Goal: Navigation & Orientation: Find specific page/section

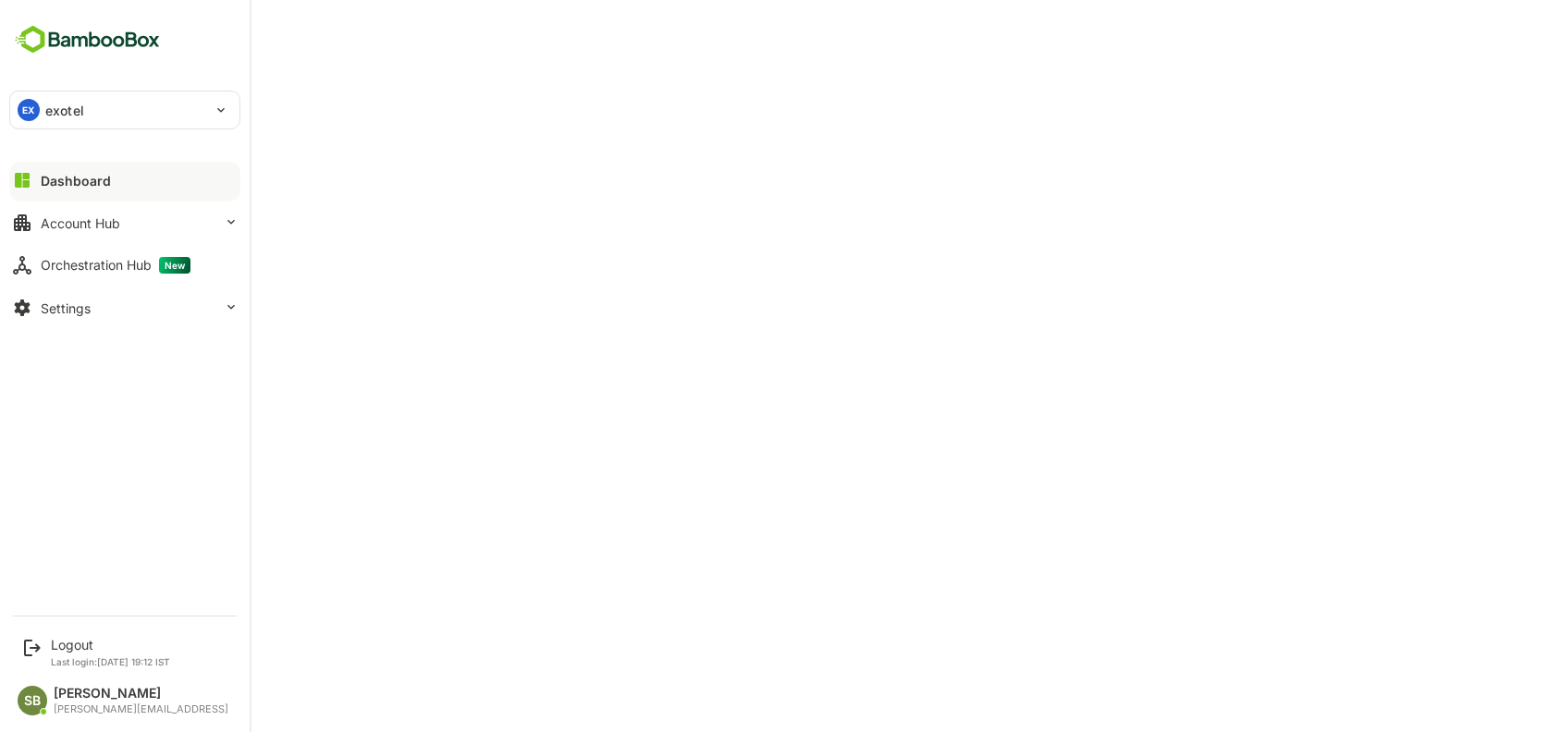
click at [99, 176] on div "Dashboard" at bounding box center [75, 180] width 70 height 15
click at [101, 175] on div "Dashboard" at bounding box center [75, 180] width 70 height 15
click at [44, 651] on div "Logout Last login: Oct 9 19:12 IST" at bounding box center [125, 652] width 228 height 49
click at [74, 651] on div "Logout" at bounding box center [111, 644] width 119 height 15
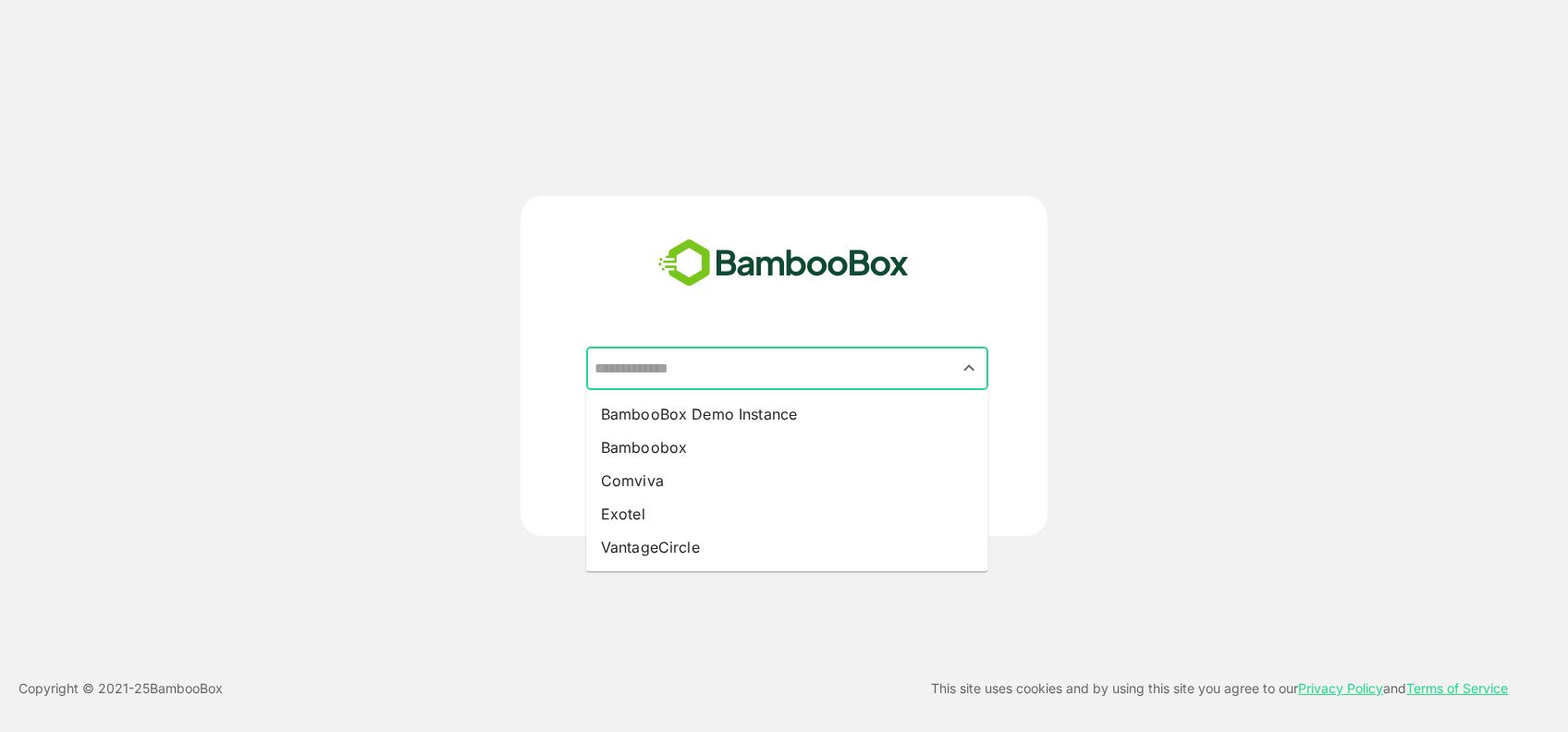
click at [852, 370] on input "text" at bounding box center [787, 369] width 395 height 35
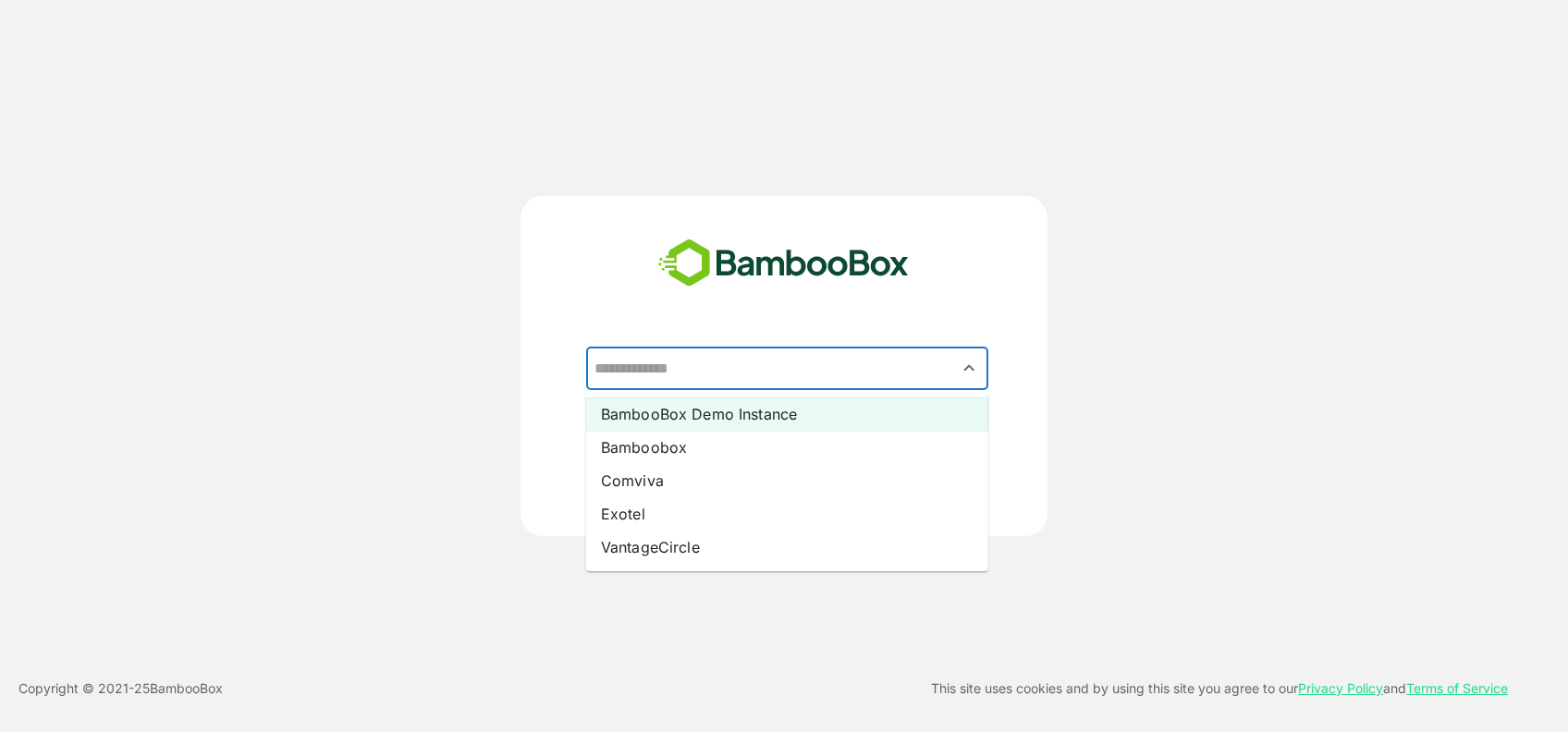
click at [723, 413] on li "BambooBox Demo Instance" at bounding box center [788, 414] width 403 height 34
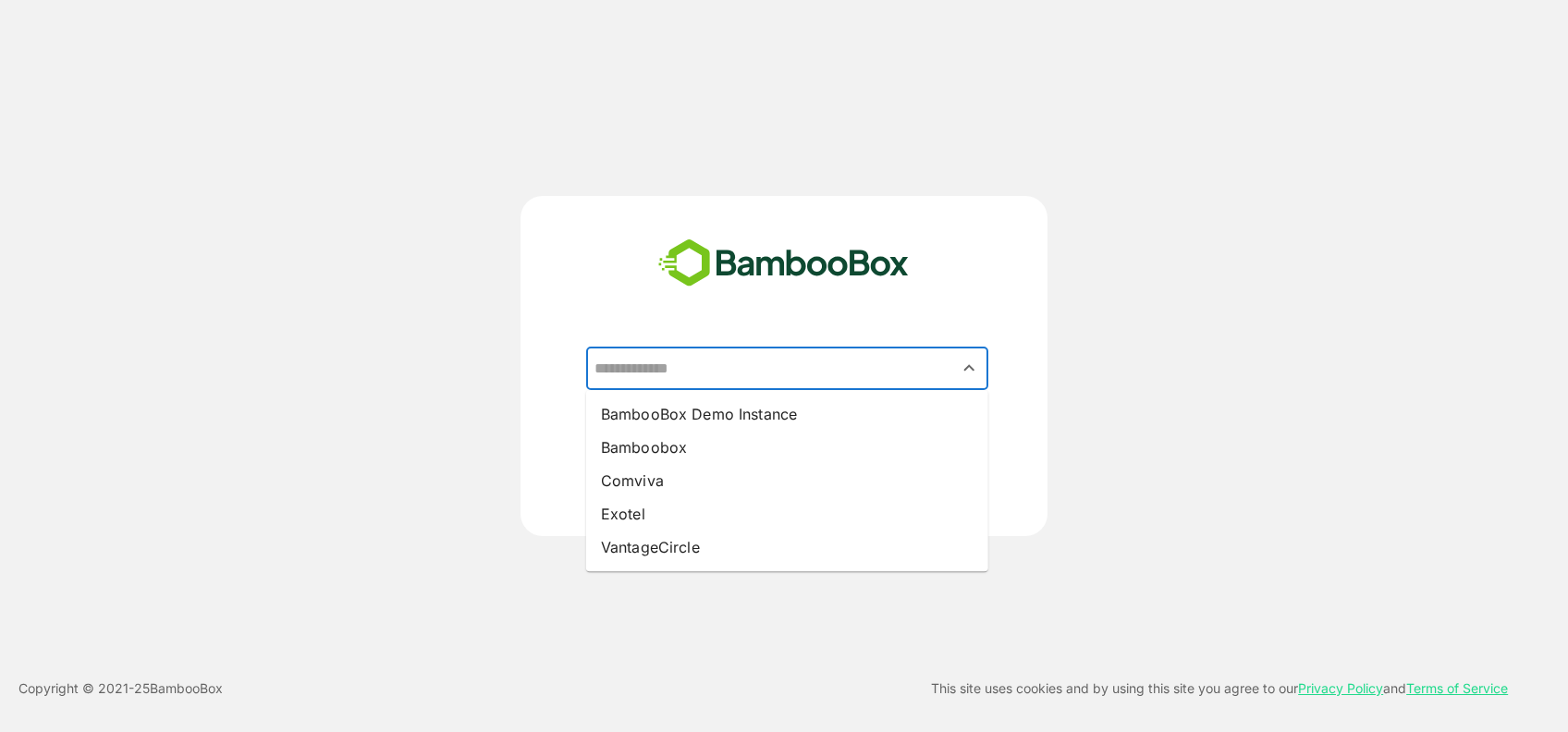
type input "**********"
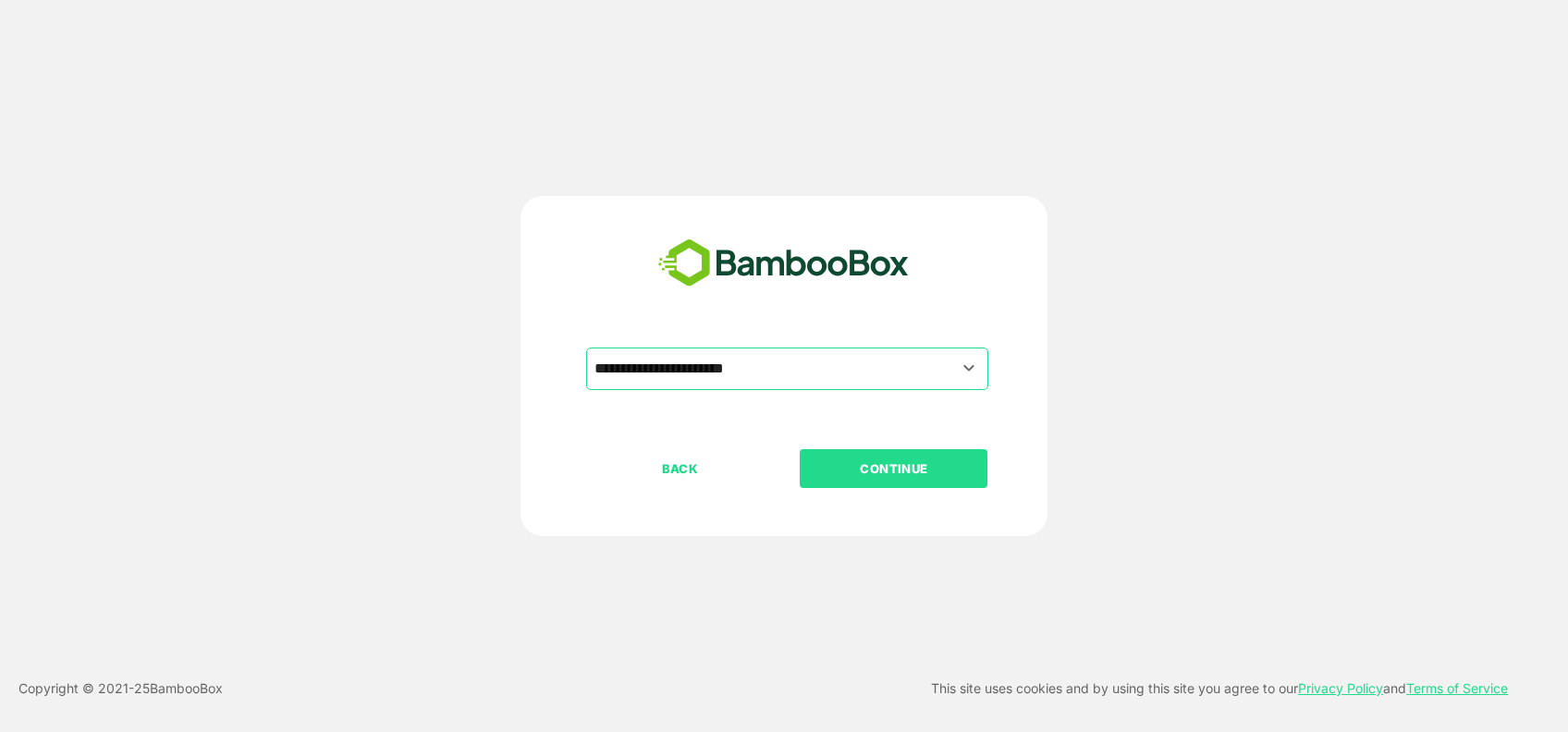
click at [909, 473] on p "CONTINUE" at bounding box center [894, 468] width 185 height 20
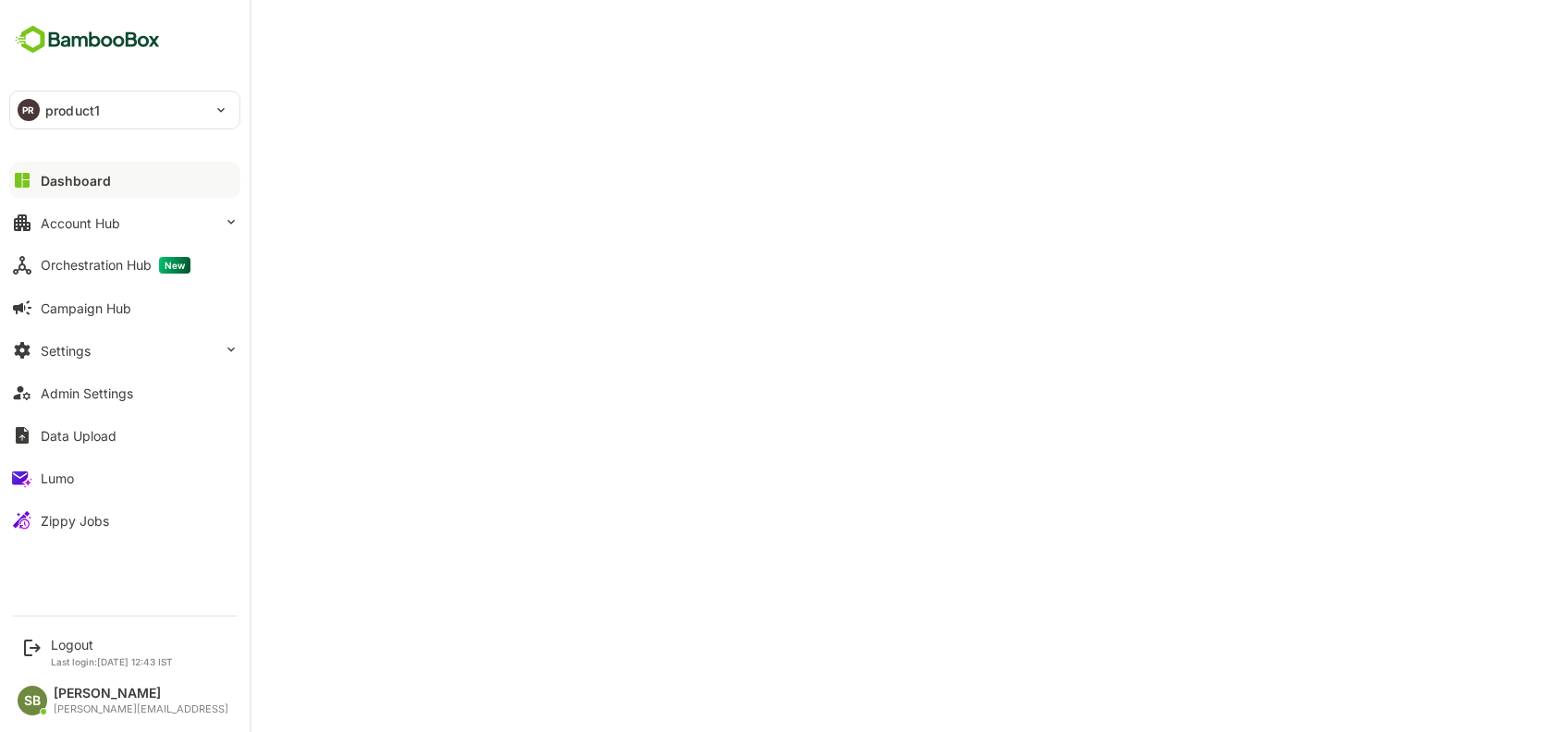
click at [140, 173] on button "Dashboard" at bounding box center [125, 180] width 231 height 37
click at [100, 181] on div "Dashboard" at bounding box center [75, 180] width 70 height 15
click at [54, 526] on div "Zippy Jobs" at bounding box center [74, 521] width 68 height 15
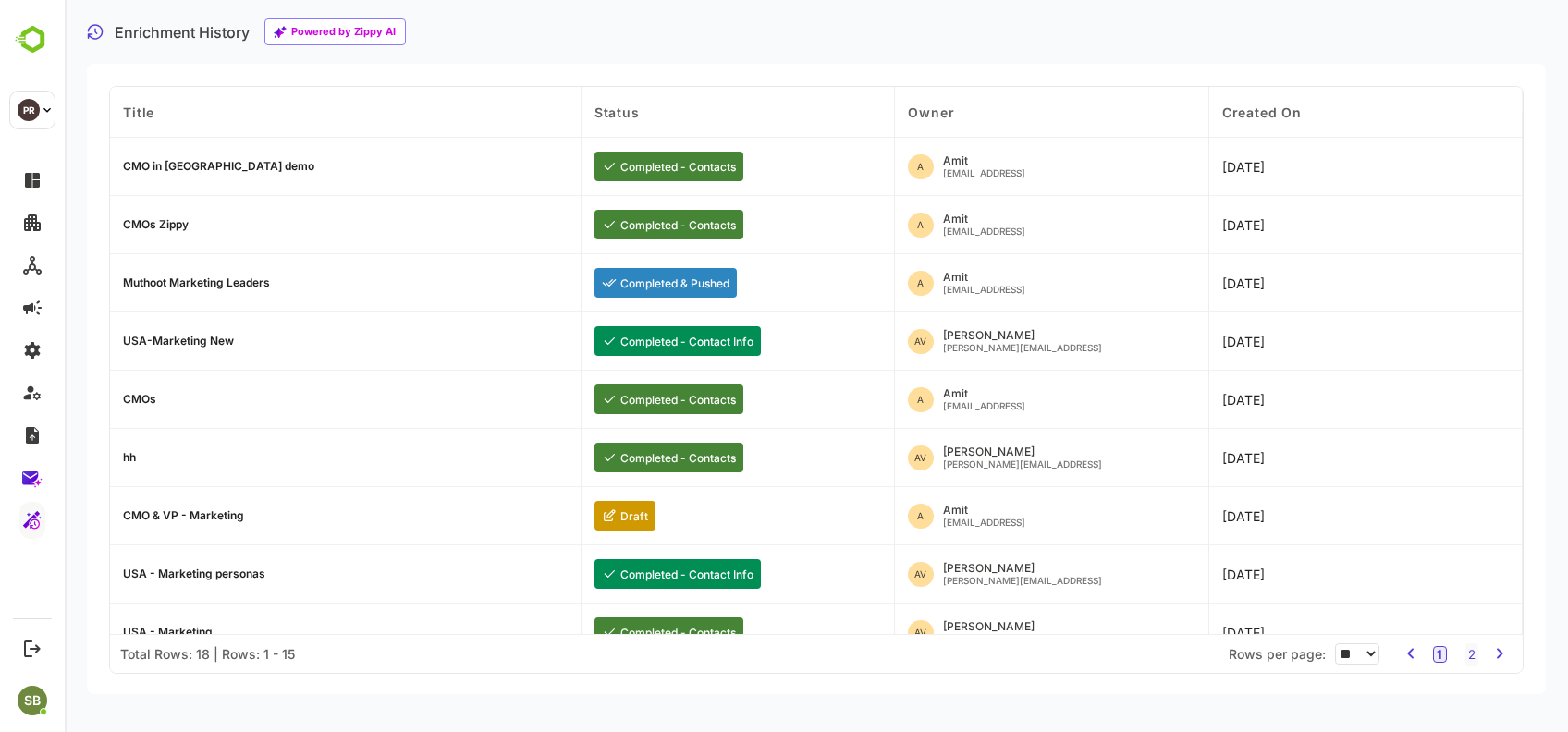
click at [138, 394] on div "CMOs" at bounding box center [140, 400] width 34 height 12
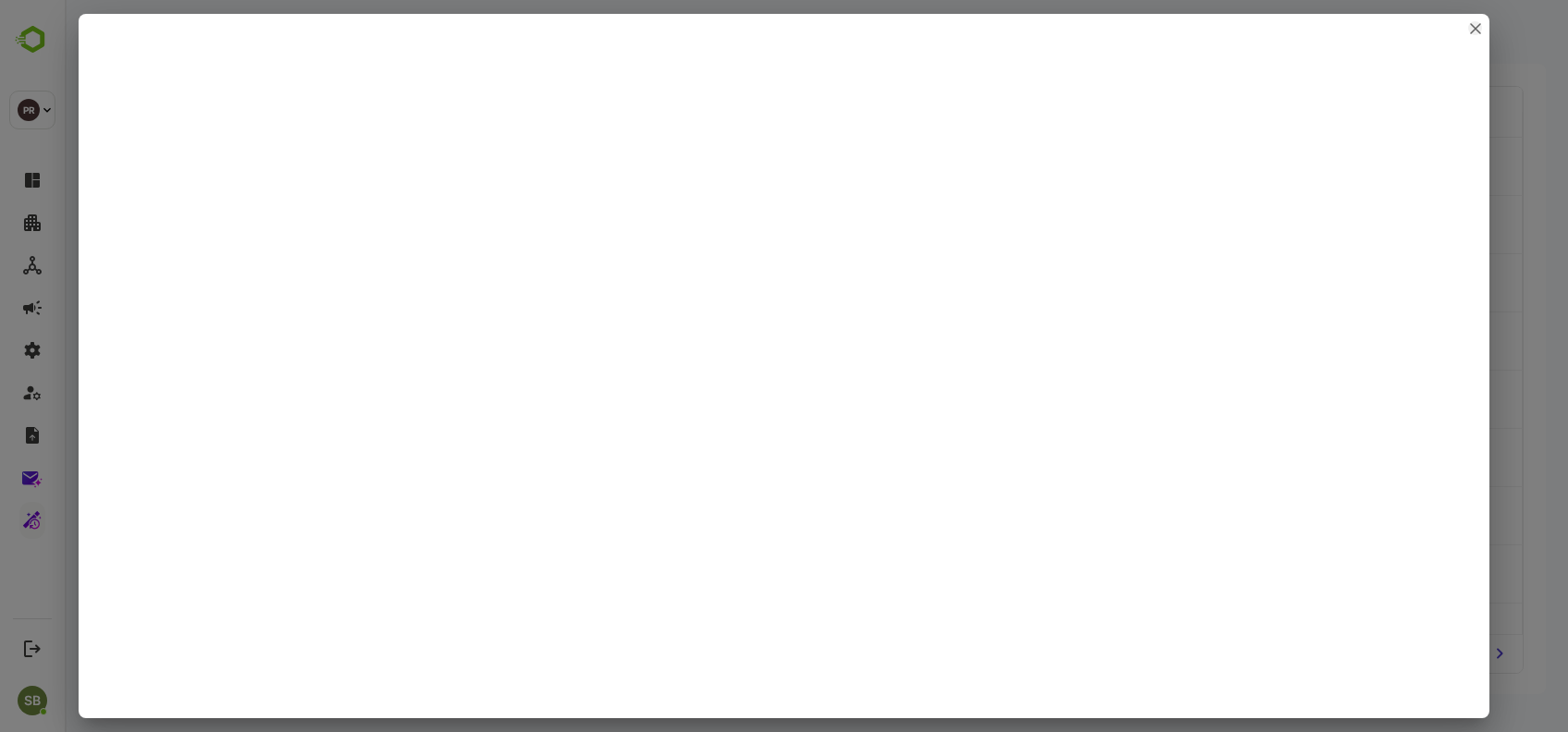
click at [1474, 28] on icon "close" at bounding box center [1476, 29] width 10 height 10
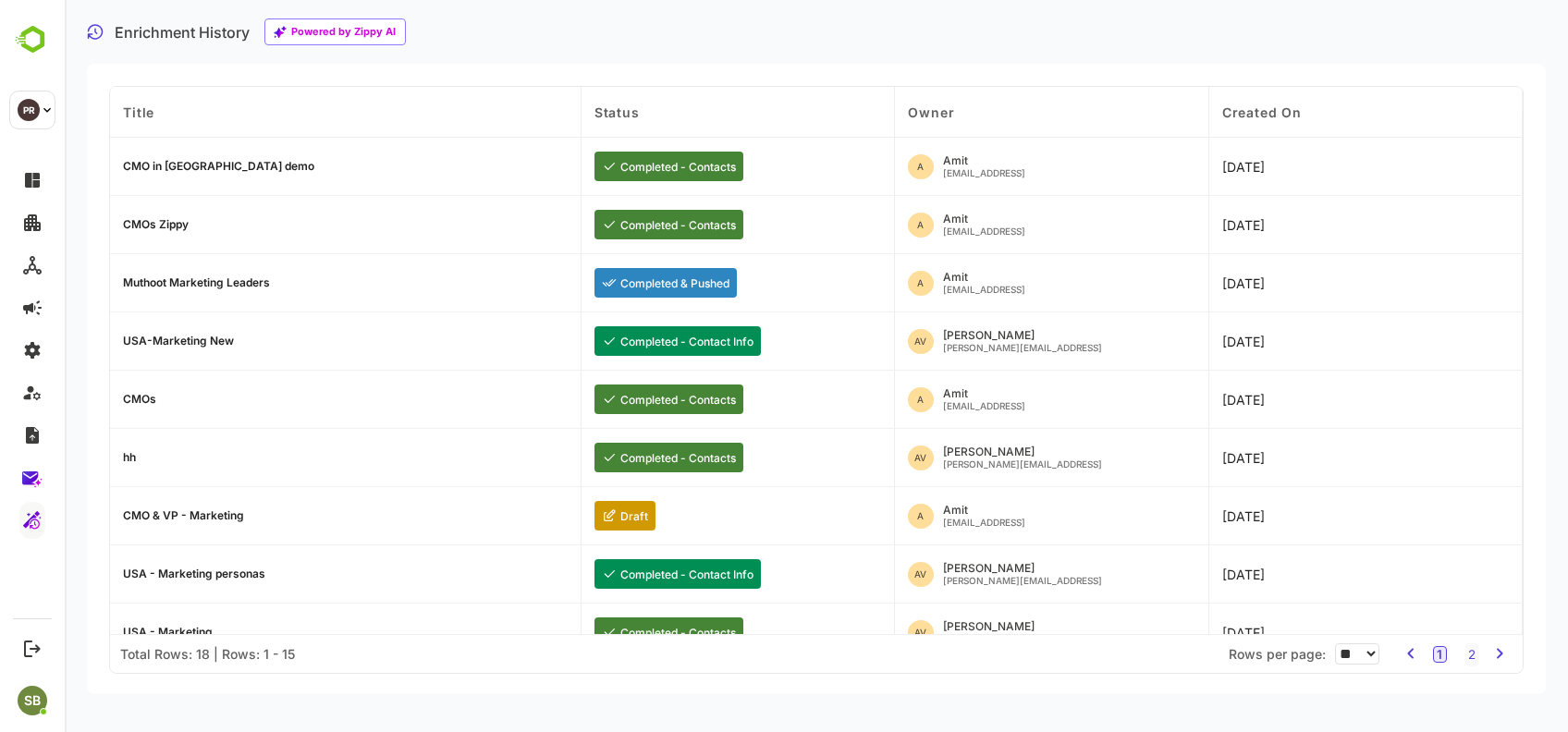
click at [163, 517] on div "CMO & VP - Marketing" at bounding box center [184, 516] width 121 height 12
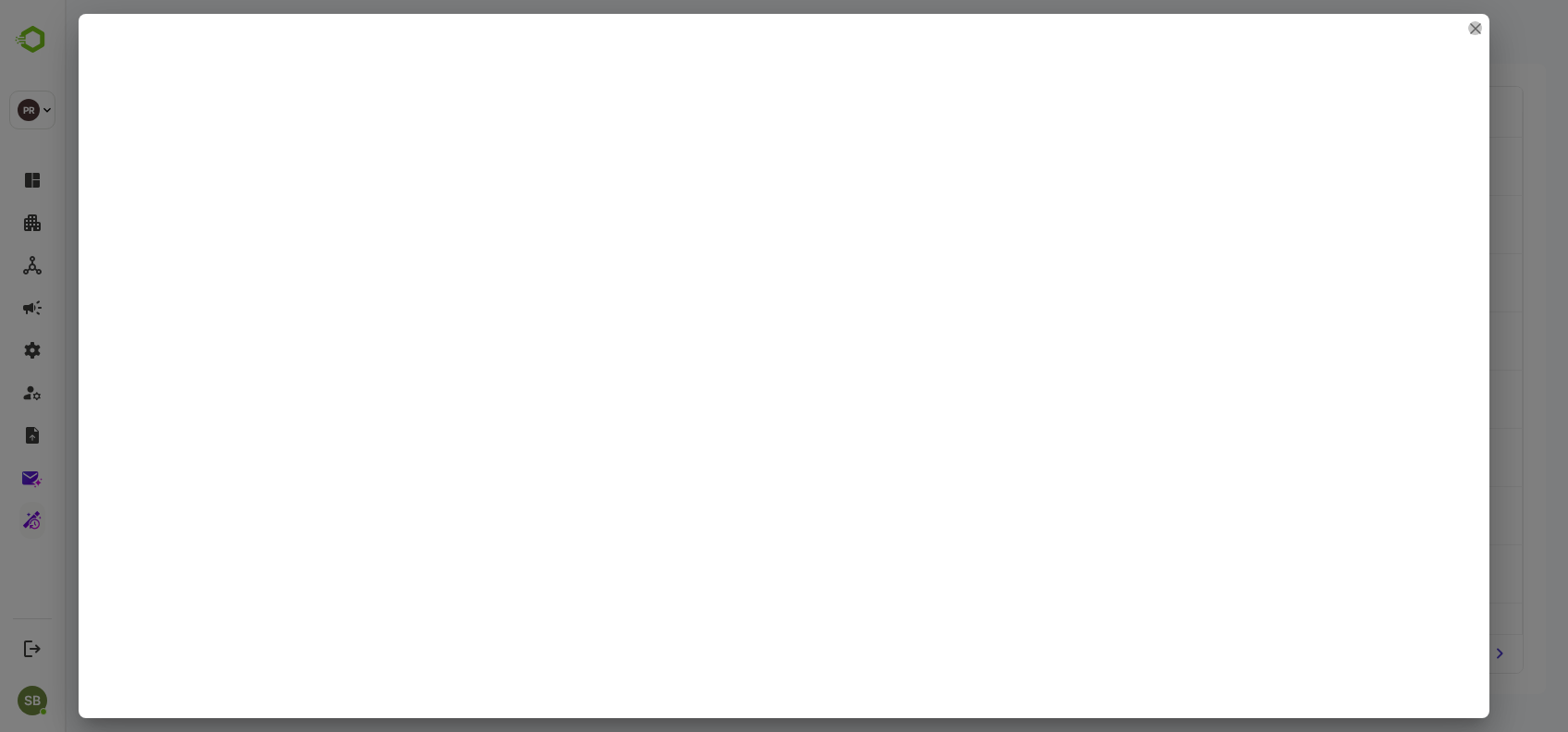
click at [1472, 27] on icon "close" at bounding box center [1476, 29] width 12 height 12
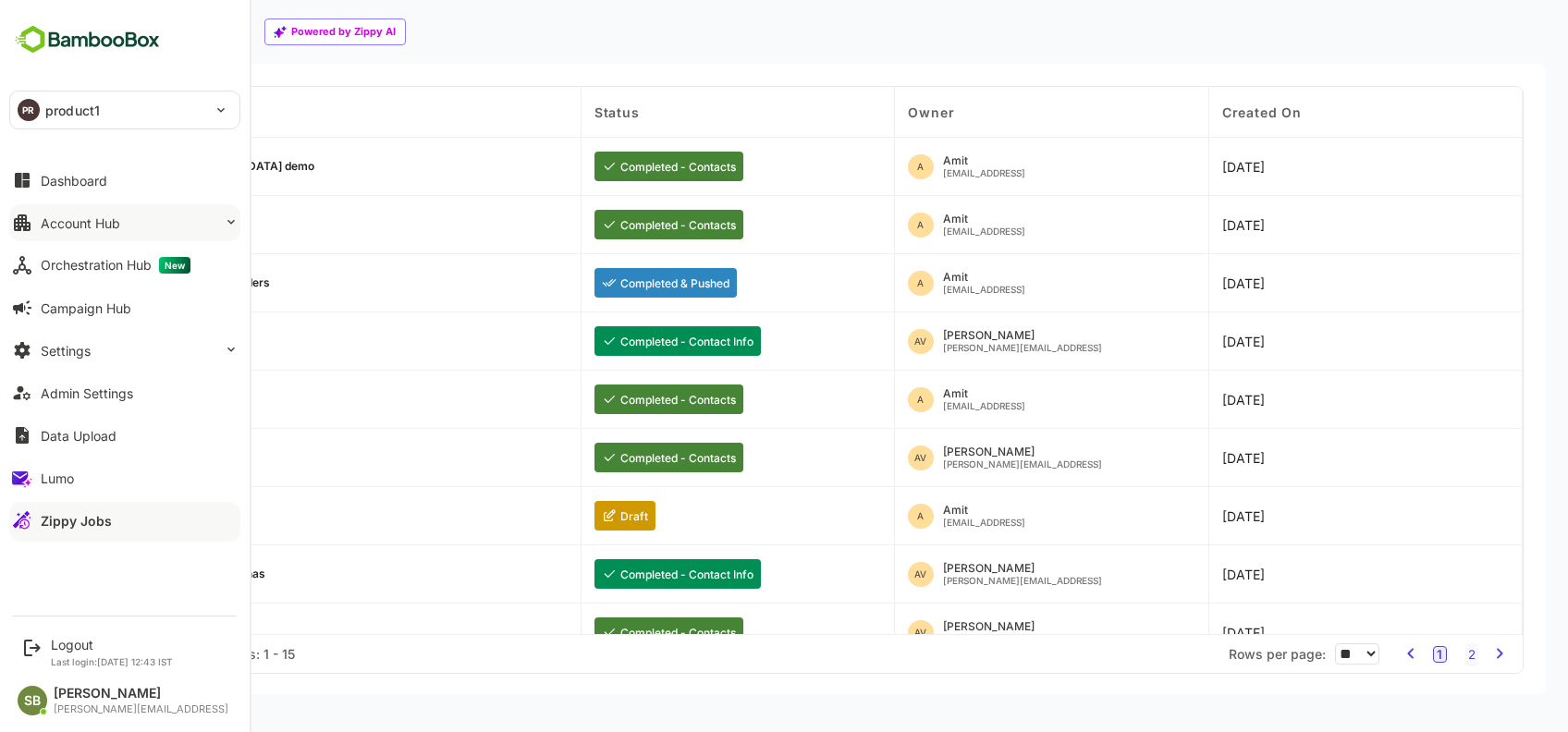
click at [109, 216] on div "Account Hub" at bounding box center [80, 223] width 80 height 15
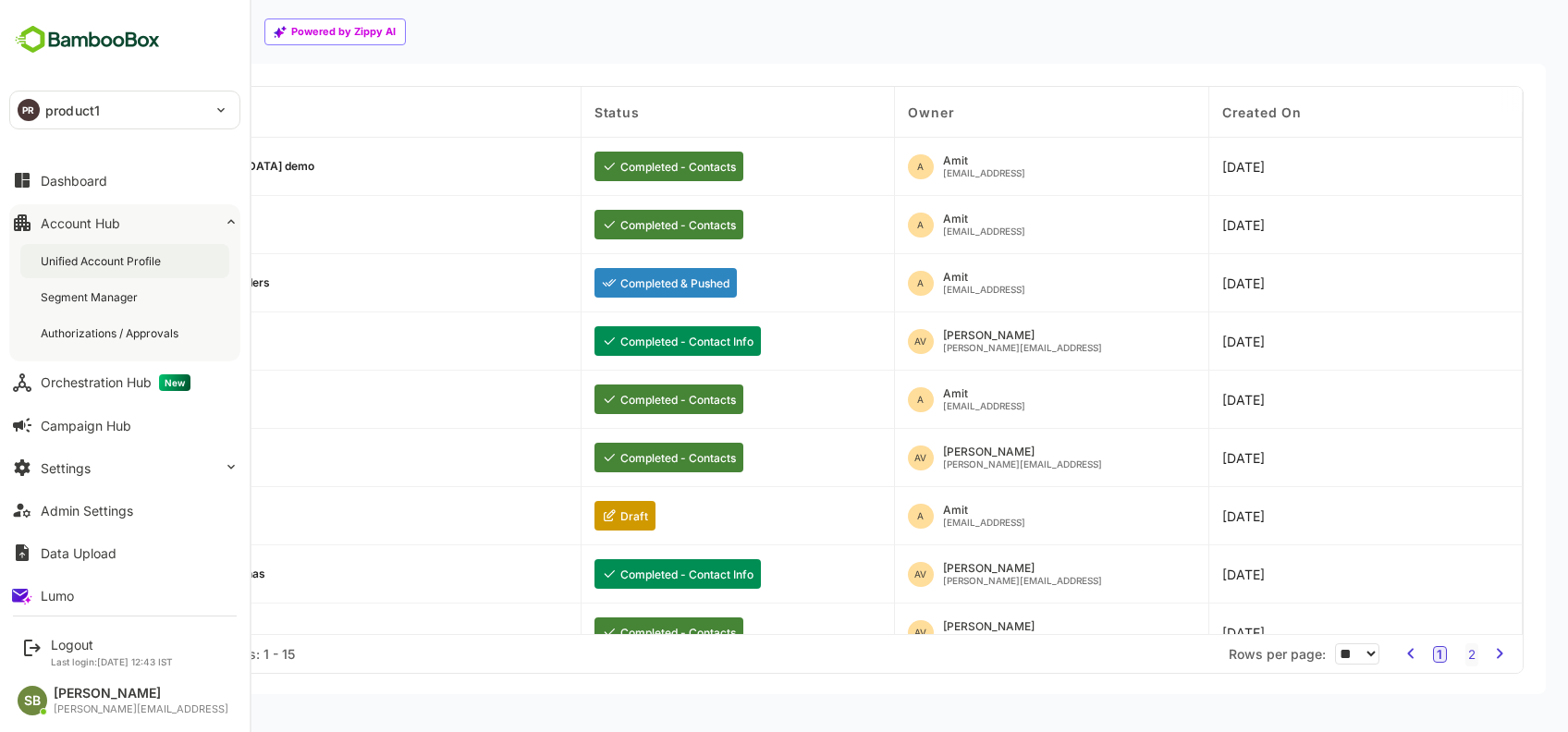
click at [110, 263] on div "Unified Account Profile" at bounding box center [102, 261] width 124 height 15
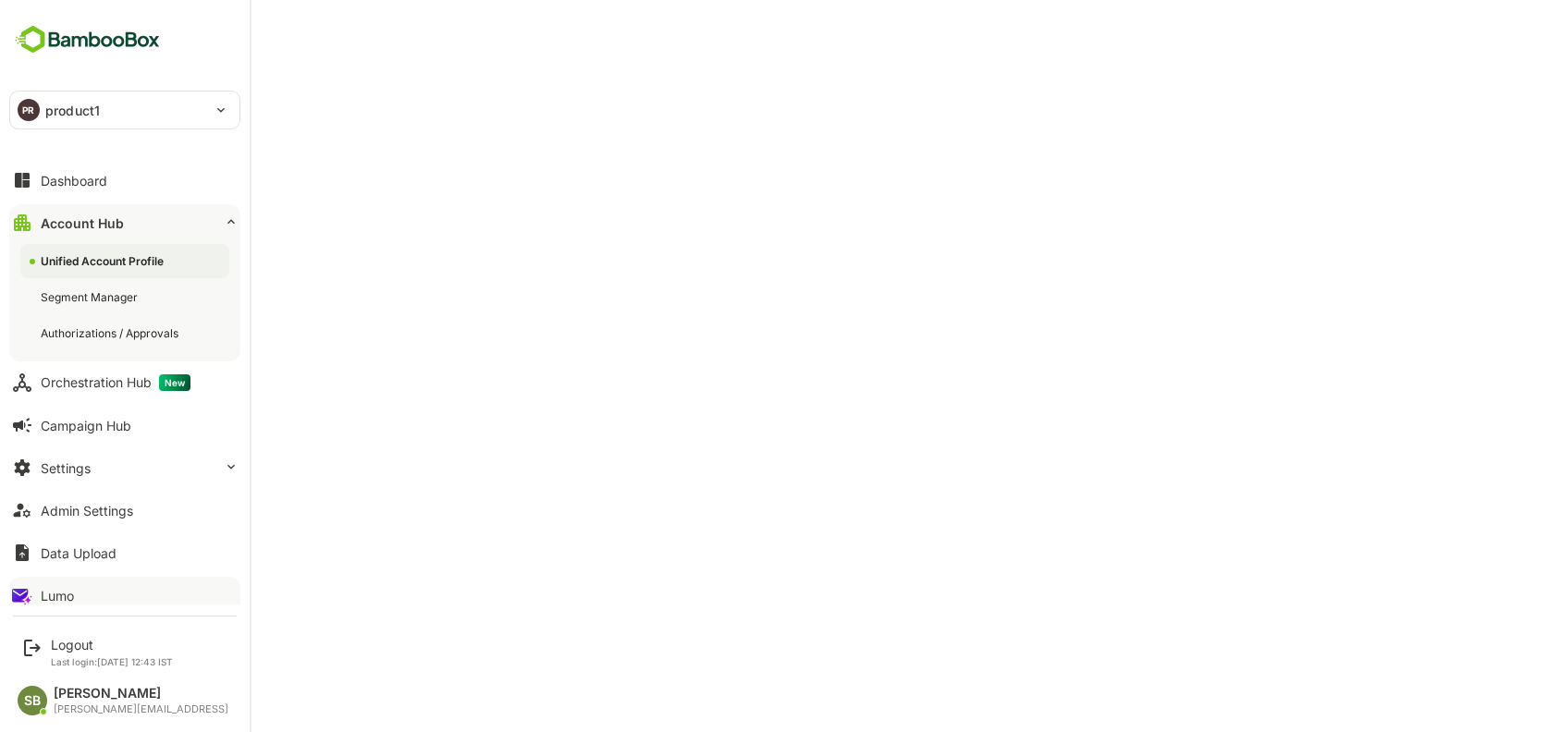
scroll to position [55, 0]
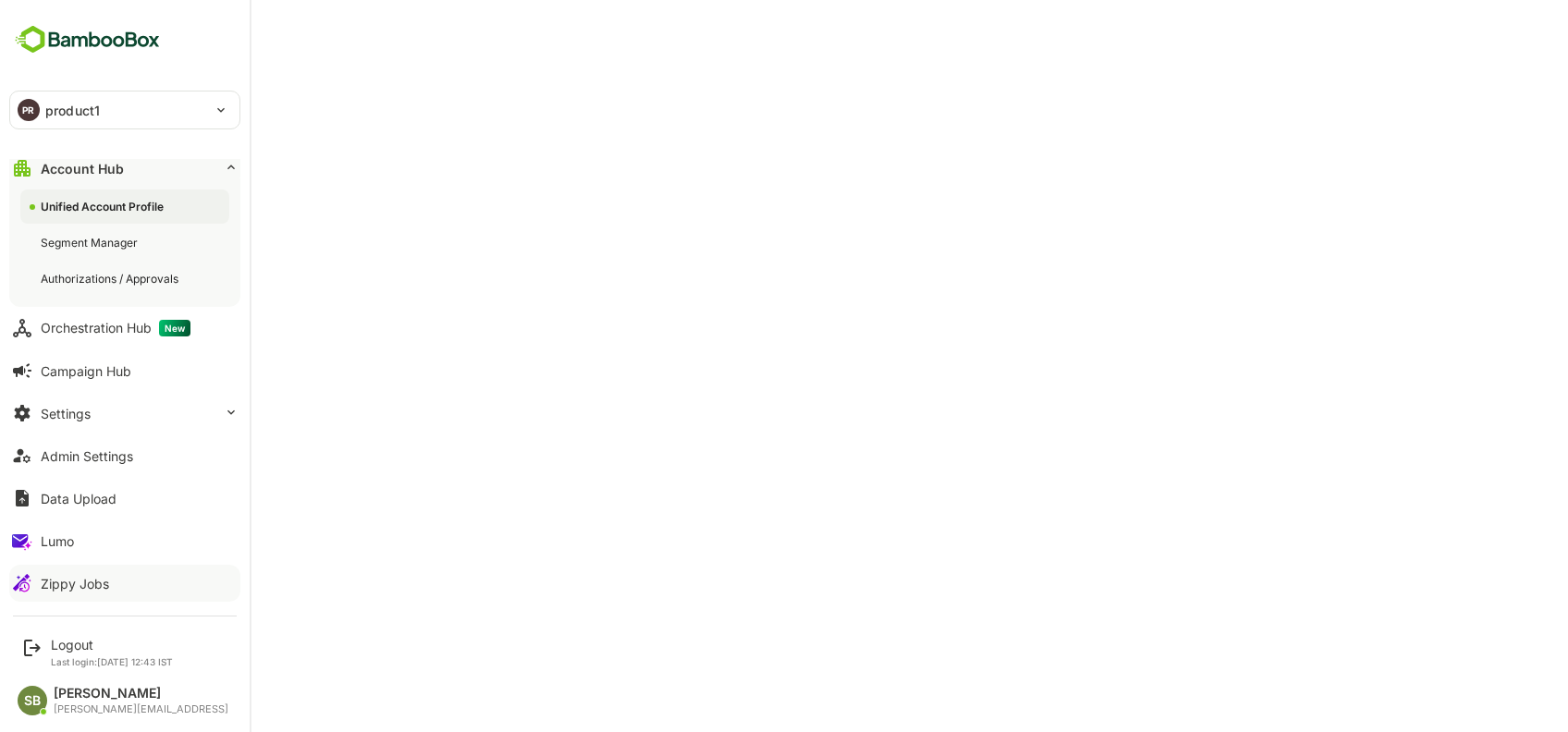
click at [83, 576] on div "Zippy Jobs" at bounding box center [74, 584] width 68 height 15
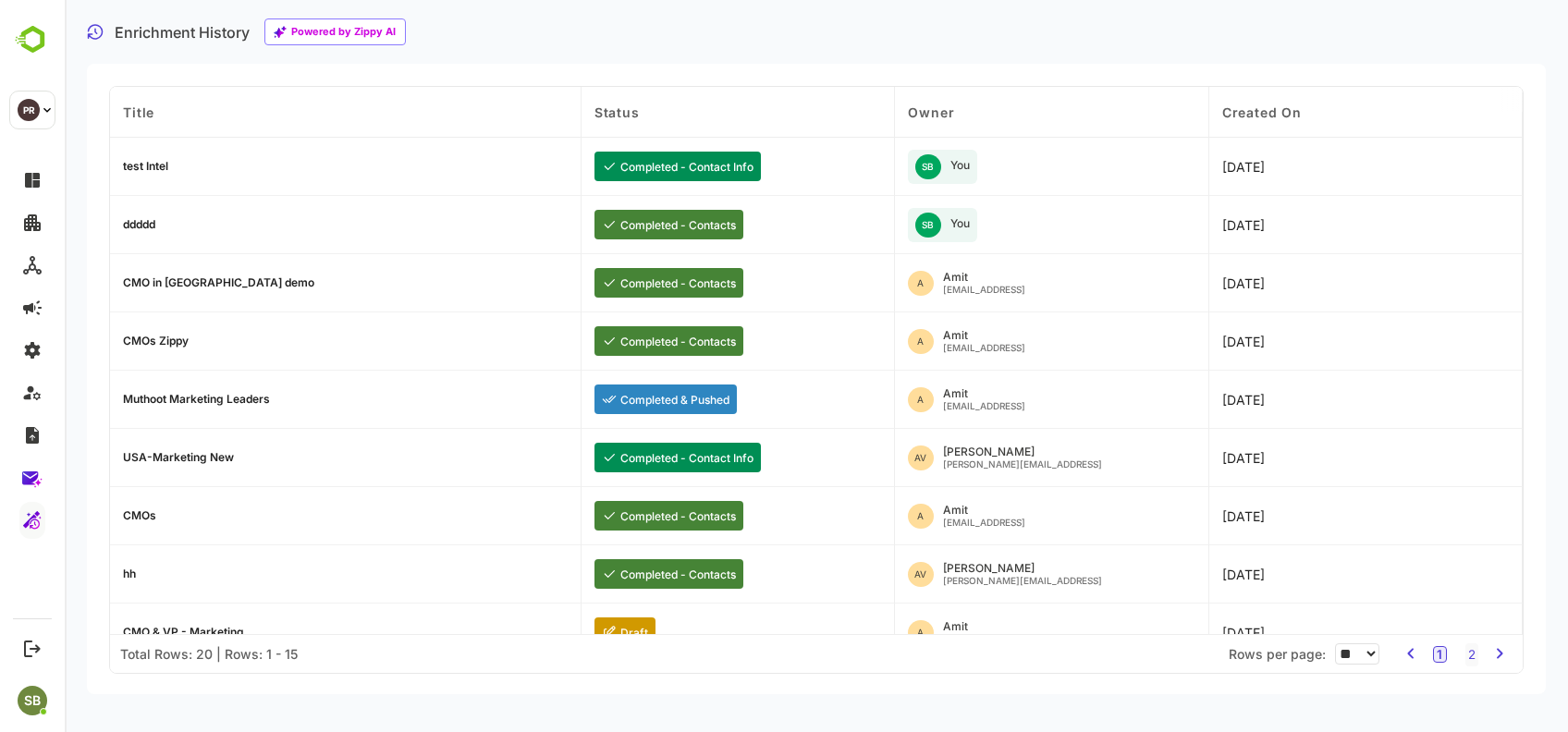
click at [153, 170] on div "test Intel" at bounding box center [145, 167] width 45 height 12
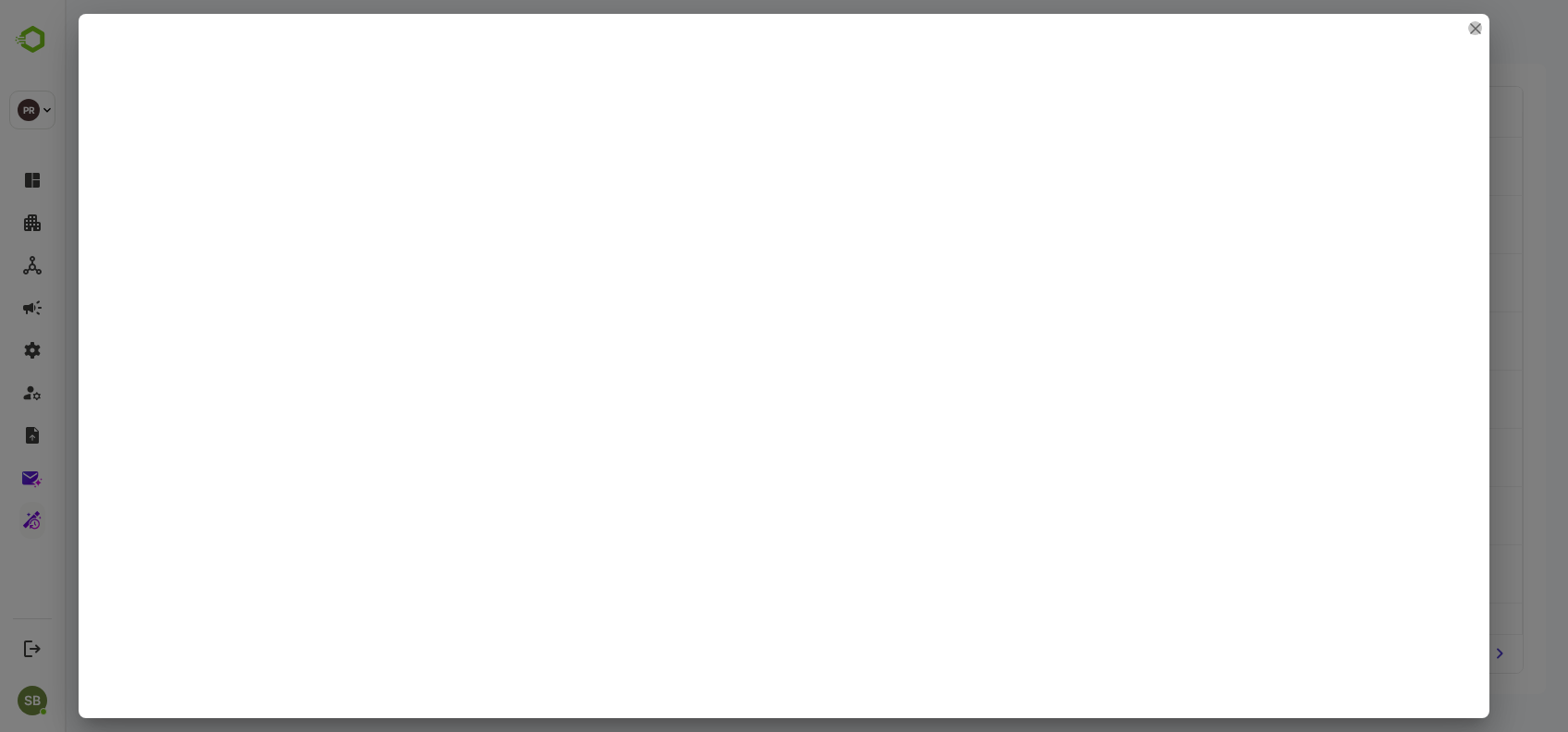
click at [1477, 28] on icon "close" at bounding box center [1476, 29] width 12 height 12
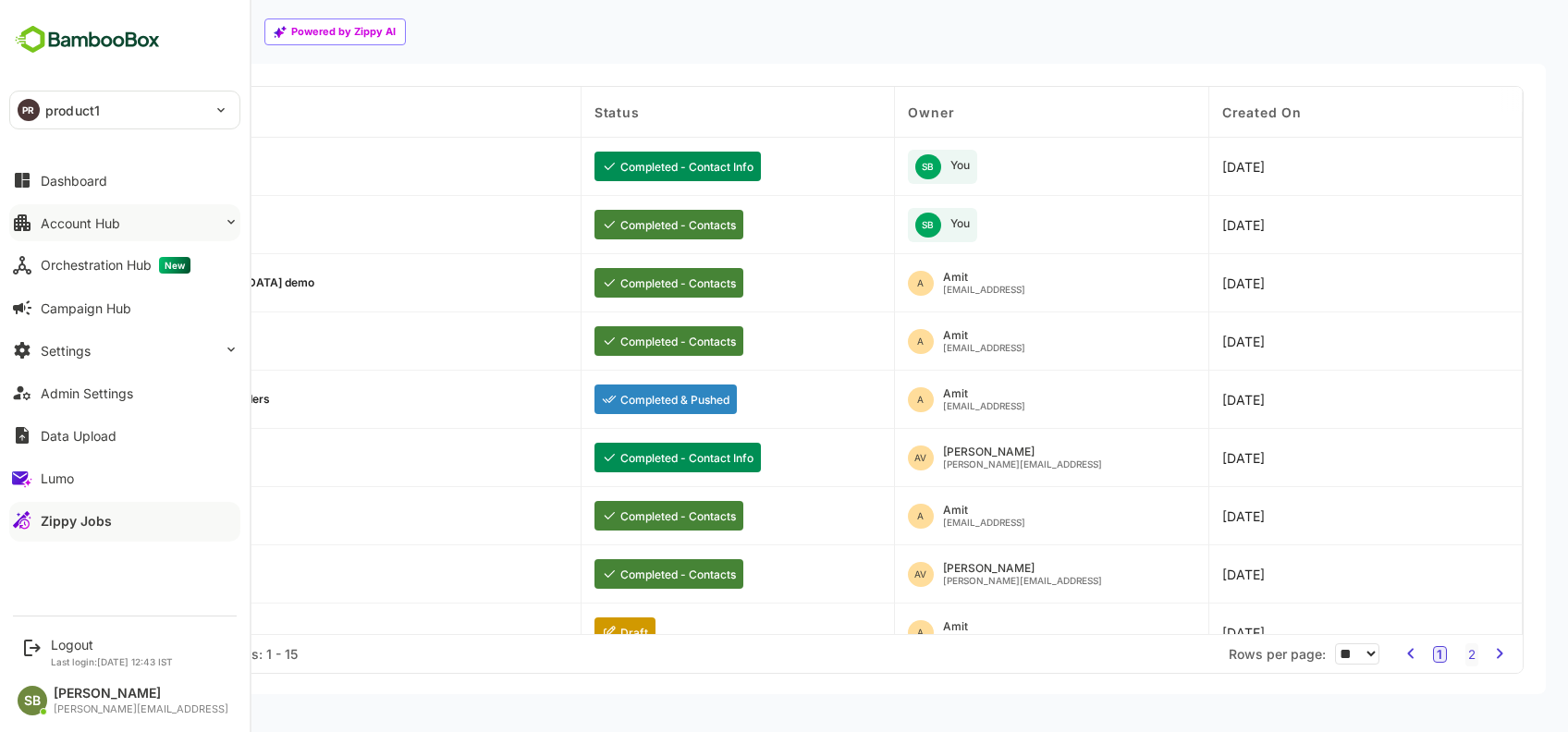
click at [204, 229] on button "Account Hub" at bounding box center [125, 222] width 231 height 37
click at [118, 229] on div "Account Hub" at bounding box center [80, 223] width 80 height 15
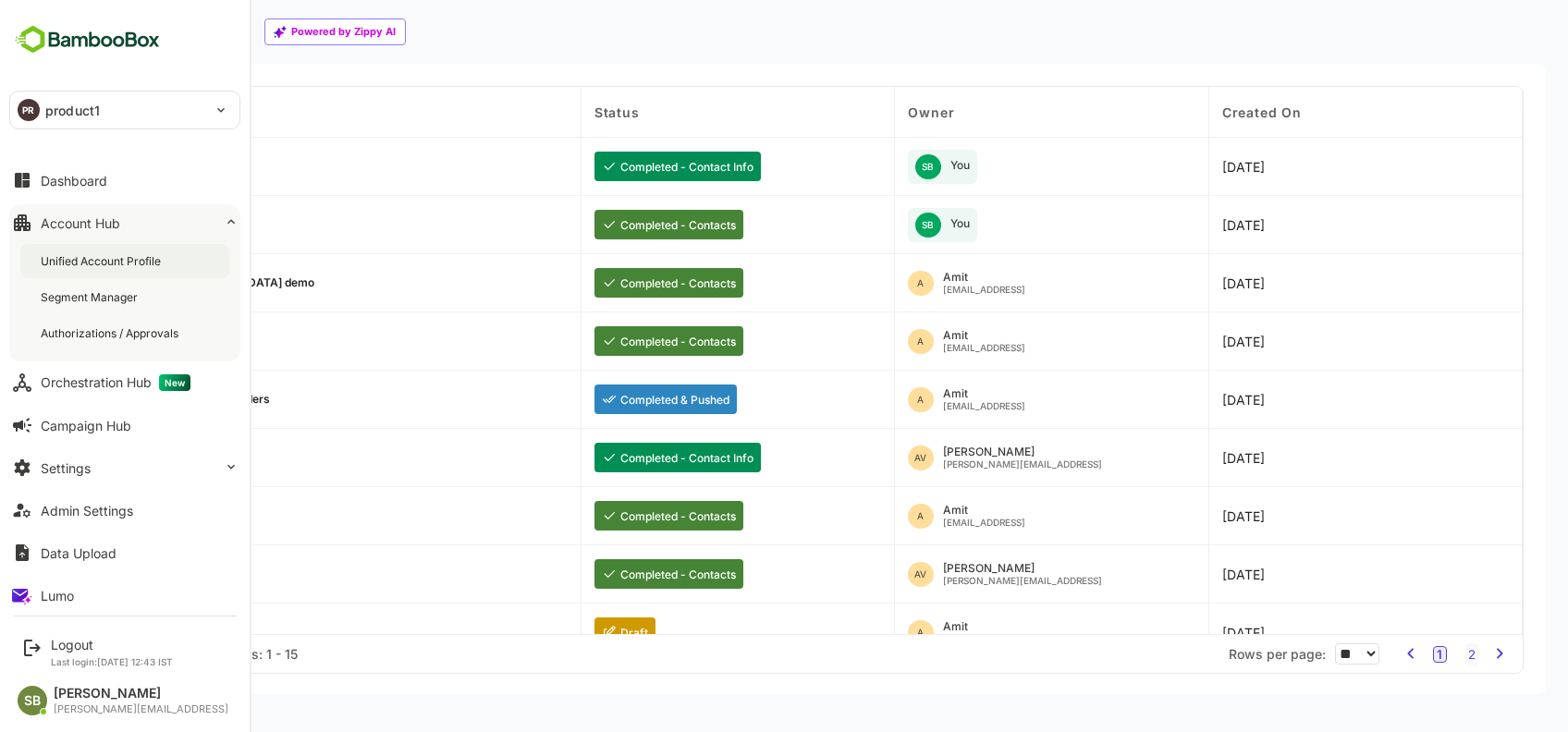
click at [103, 262] on div "Unified Account Profile" at bounding box center [102, 261] width 124 height 15
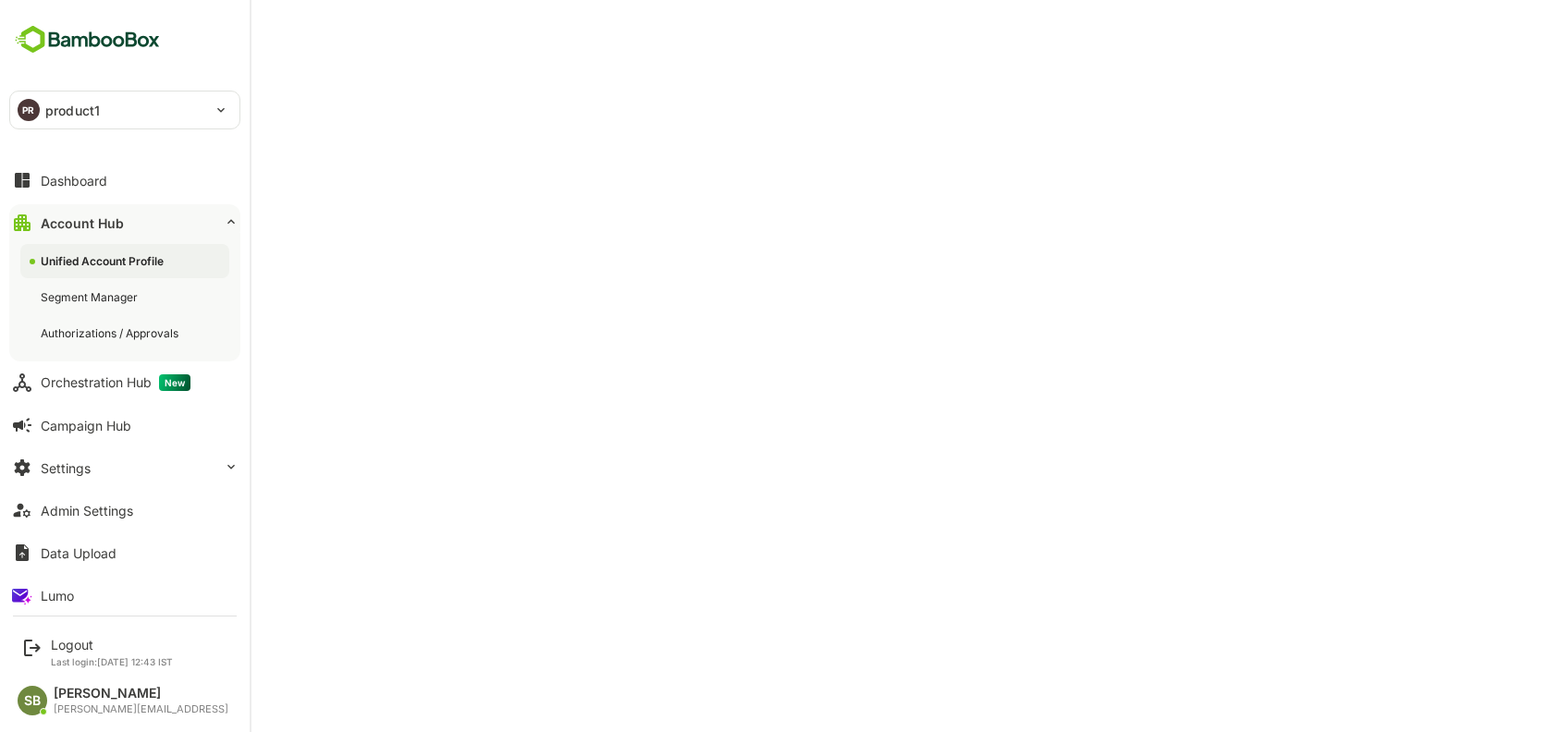
click at [107, 256] on div "Unified Account Profile" at bounding box center [103, 261] width 126 height 15
click at [100, 174] on div "Dashboard" at bounding box center [73, 180] width 66 height 15
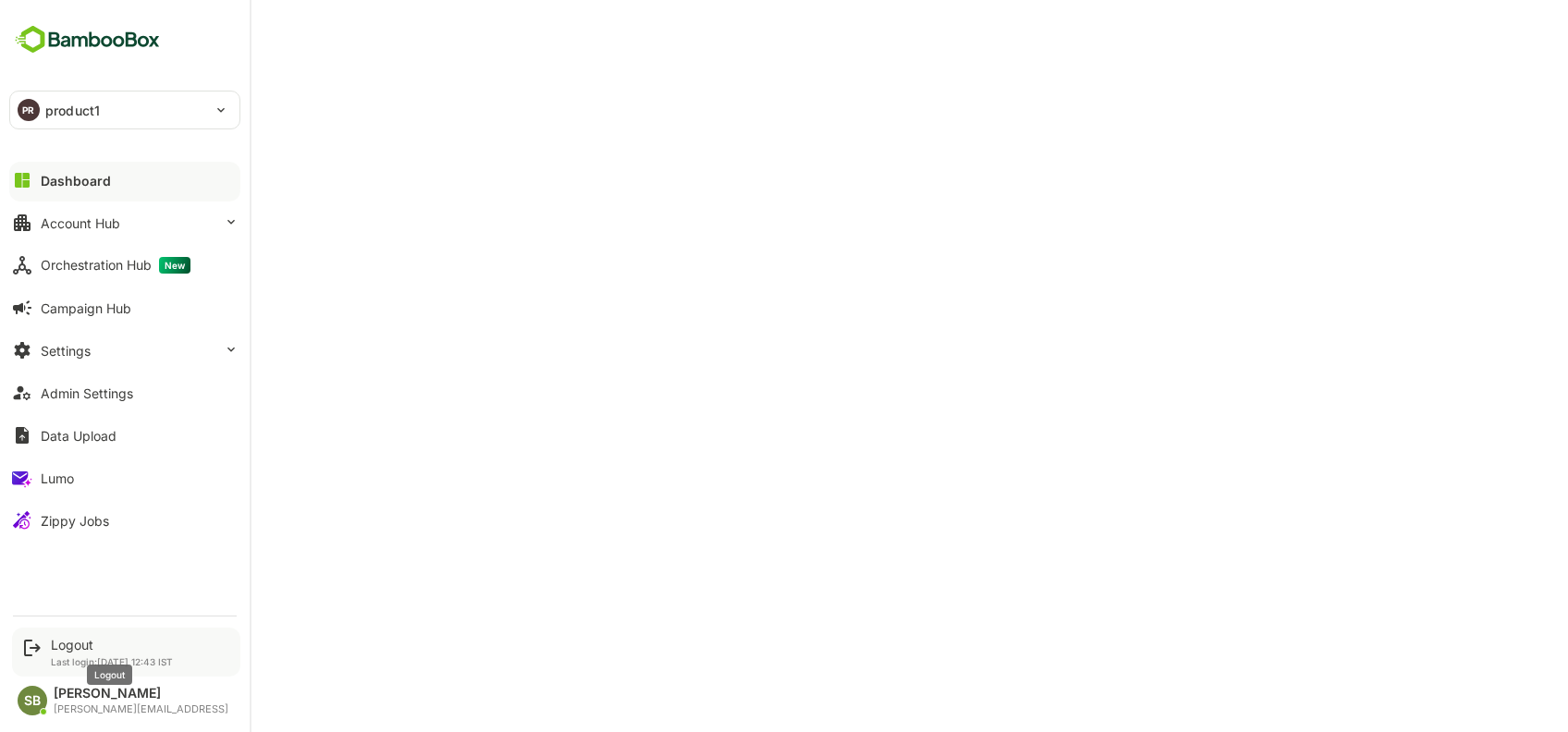
click at [111, 645] on div "Logout" at bounding box center [112, 644] width 122 height 15
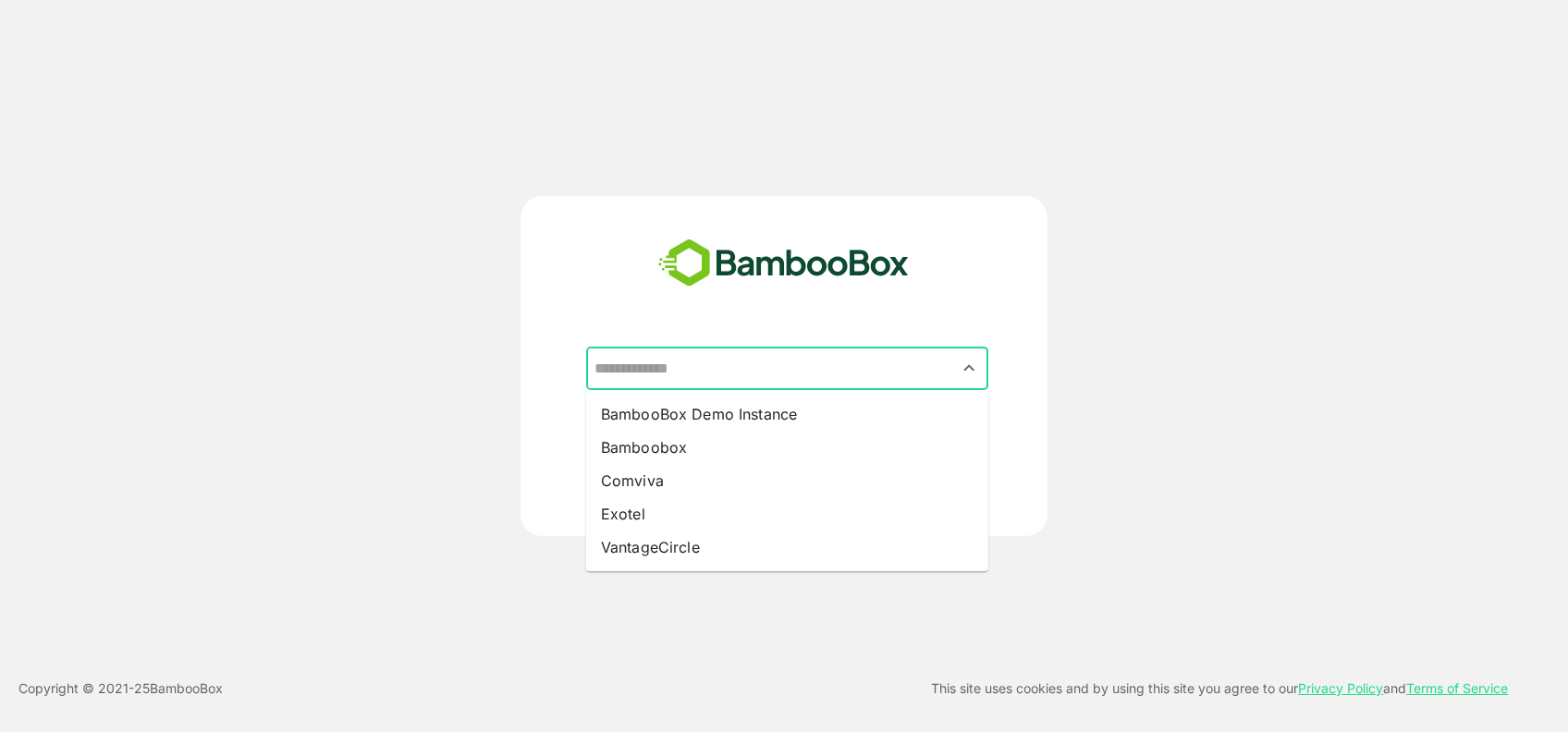
click at [727, 374] on input "text" at bounding box center [787, 369] width 395 height 35
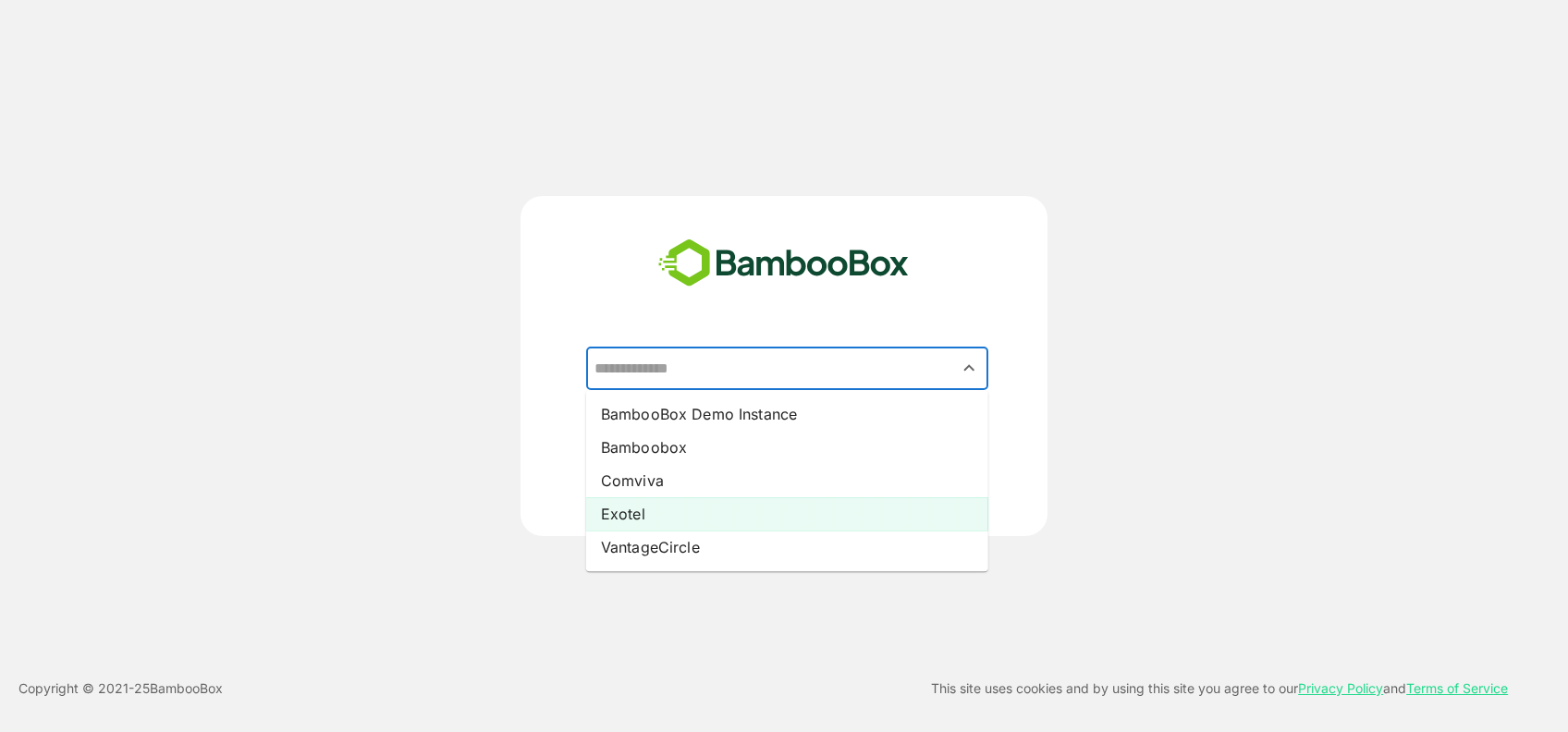
click at [651, 509] on li "Exotel" at bounding box center [788, 513] width 403 height 34
type input "******"
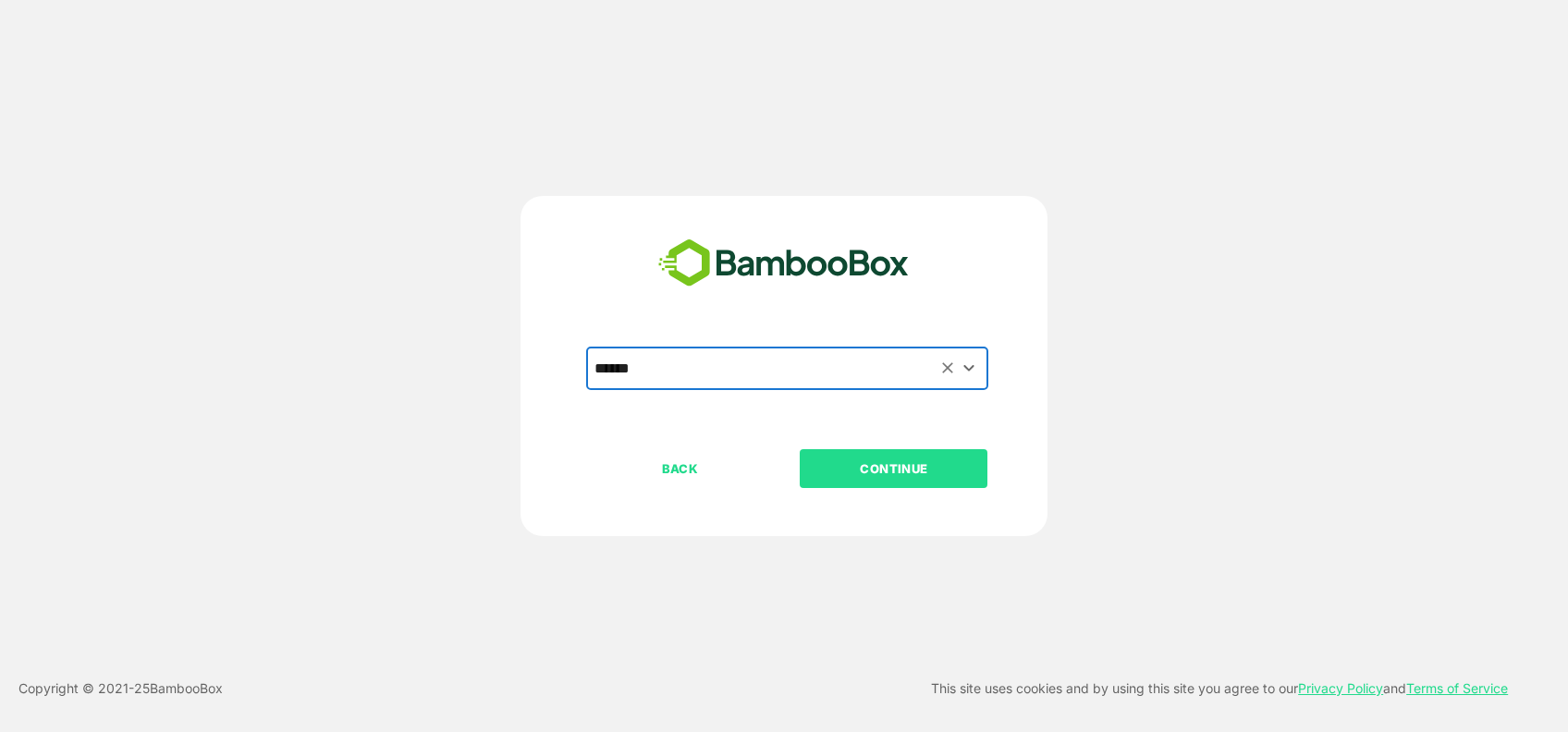
click at [857, 460] on p "CONTINUE" at bounding box center [894, 468] width 185 height 20
